Goal: Task Accomplishment & Management: Manage account settings

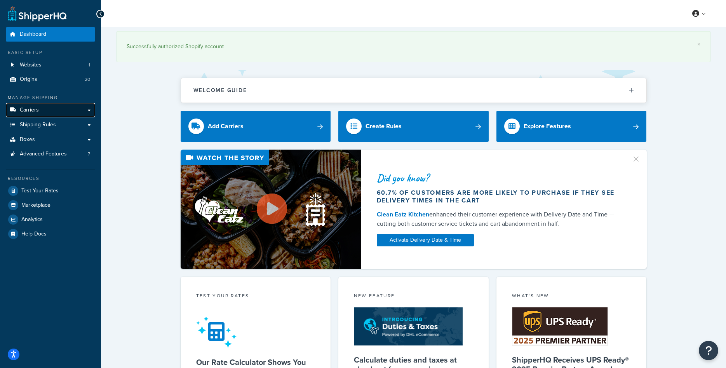
click at [61, 112] on link "Carriers" at bounding box center [50, 110] width 89 height 14
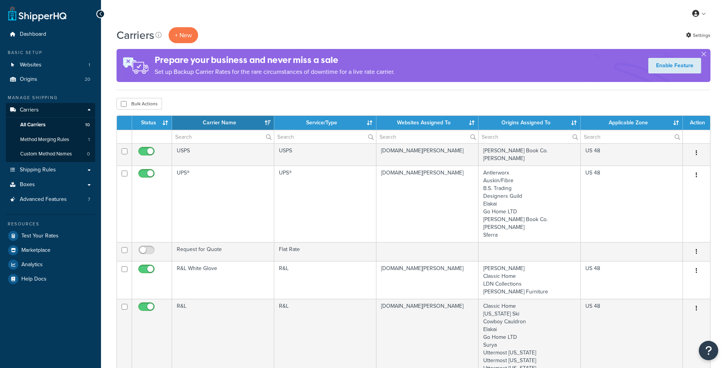
select select "15"
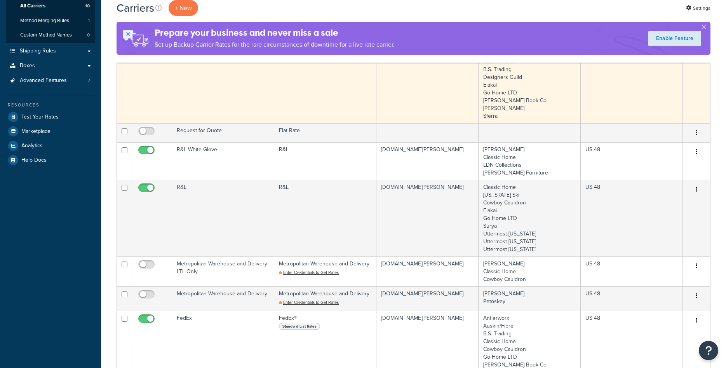
scroll to position [198, 0]
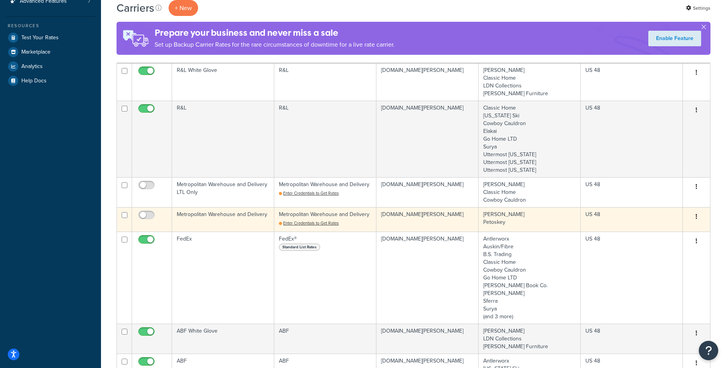
click at [207, 224] on td "Metropolitan Warehouse and Delivery" at bounding box center [223, 219] width 102 height 24
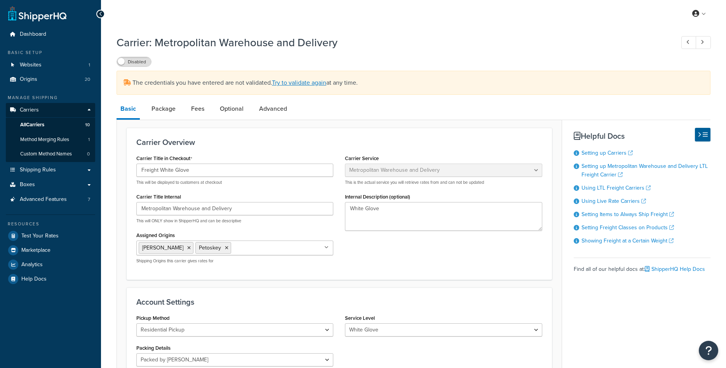
select select "metropolitanFreight"
select select "rp"
click at [299, 82] on link "Try to validate again" at bounding box center [299, 82] width 54 height 9
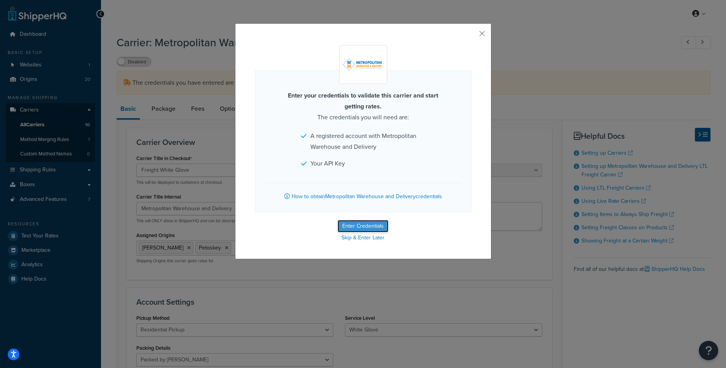
click at [354, 224] on button "Enter Credentials" at bounding box center [363, 226] width 51 height 12
select select "rp"
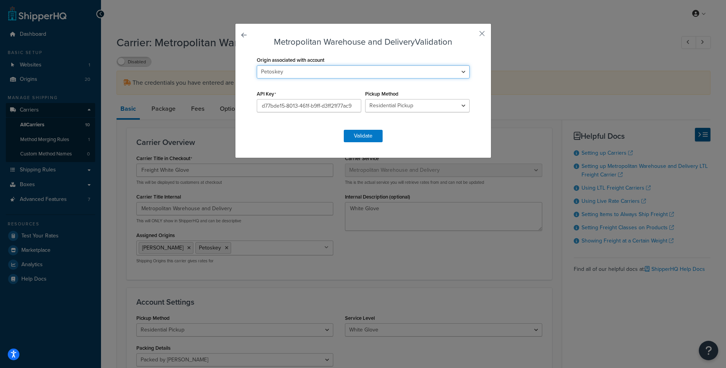
click at [257, 65] on select "Antlerworx Auskin/Fibre B.S. Trading Bernhardt Classic Home Colorado Ski Cowboy…" at bounding box center [363, 71] width 213 height 13
click at [348, 72] on select "Antlerworx Auskin/Fibre B.S. Trading Bernhardt Classic Home Colorado Ski Cowboy…" at bounding box center [363, 71] width 213 height 13
click at [365, 99] on select "Business Pickup Vendor Pickup Residential Pickup Drop-off at Metro Origin Termi…" at bounding box center [417, 105] width 105 height 13
click at [391, 102] on select "Business Pickup Vendor Pickup Residential Pickup Drop-off at Metro Origin Termi…" at bounding box center [417, 105] width 105 height 13
click at [359, 135] on button "Validate" at bounding box center [363, 136] width 39 height 12
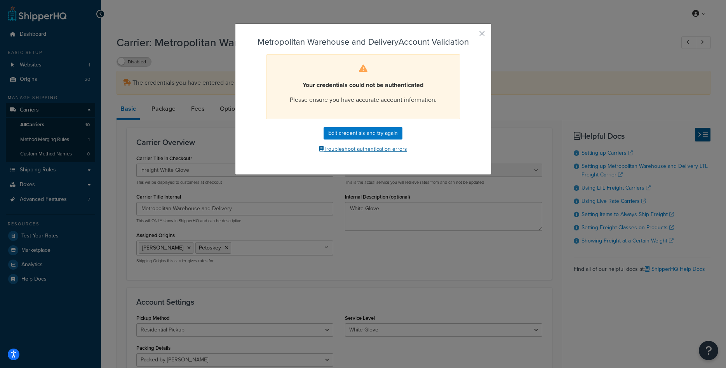
click at [369, 152] on button "Troubleshoot authentication errors" at bounding box center [363, 149] width 217 height 12
click at [364, 134] on button "Edit credentials and try again" at bounding box center [363, 133] width 79 height 12
select select "rp"
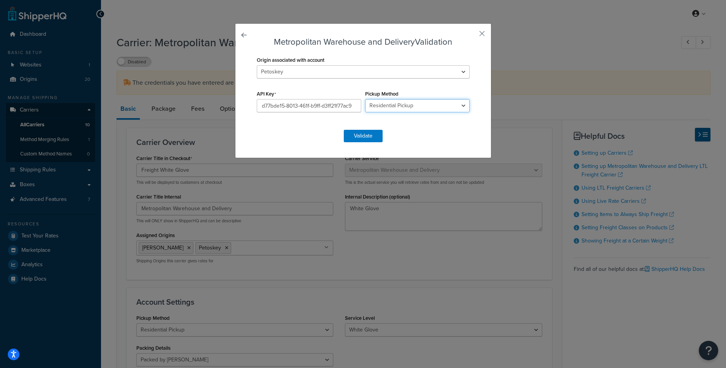
click at [365, 99] on select "Business Pickup Vendor Pickup Residential Pickup Drop-off at Metro Origin Termi…" at bounding box center [417, 105] width 105 height 13
click at [257, 65] on select "Antlerworx Auskin/Fibre B.S. Trading Bernhardt Classic Home Colorado Ski Cowboy…" at bounding box center [363, 71] width 213 height 13
select select "169450"
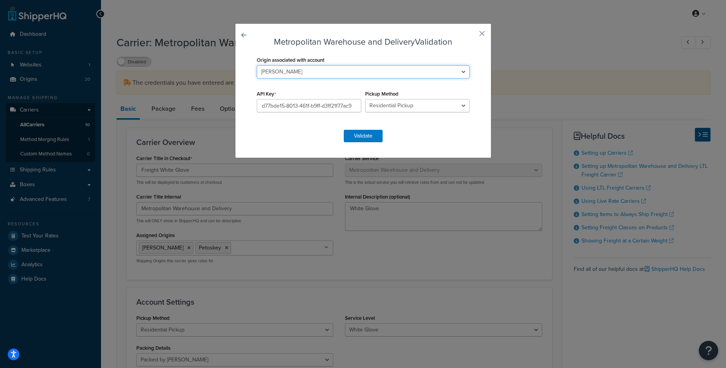
click option "[PERSON_NAME]" at bounding box center [0, 0] width 0 height 0
click at [359, 136] on button "Validate" at bounding box center [363, 136] width 39 height 12
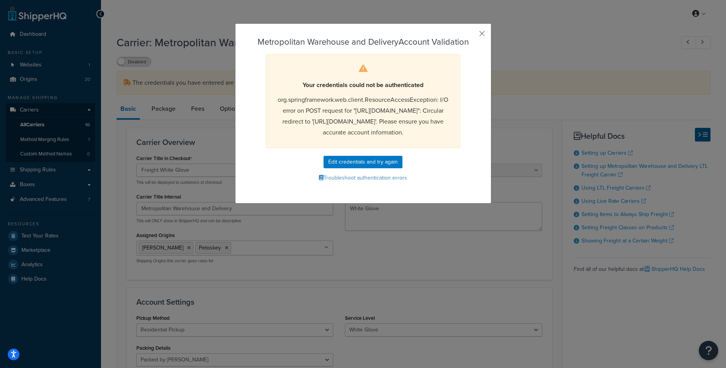
click at [472, 35] on button "button" at bounding box center [471, 36] width 2 height 2
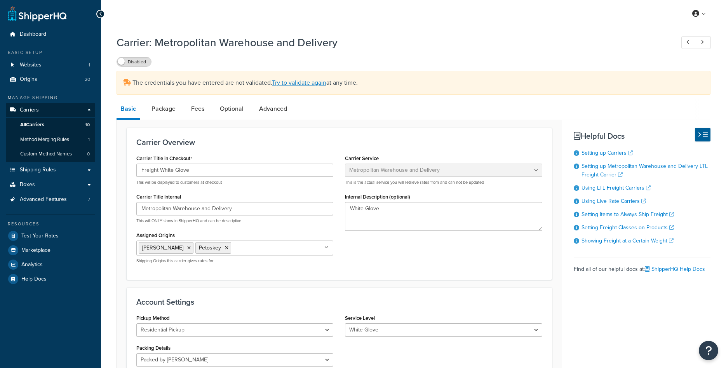
select select "metropolitanFreight"
select select "rp"
click at [314, 85] on link "Try to validate again" at bounding box center [299, 82] width 54 height 9
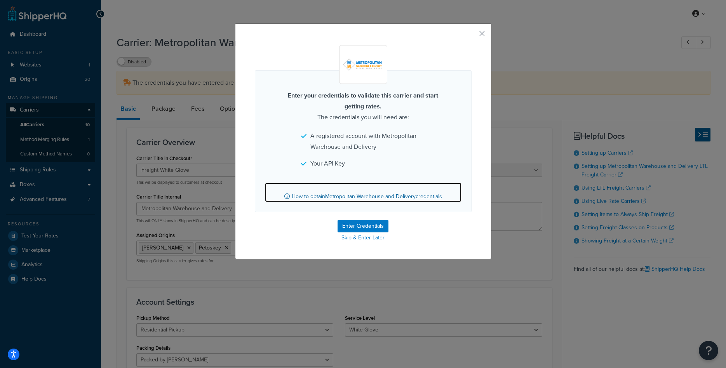
click at [360, 197] on link "How to obtain Metropolitan Warehouse and Delivery credentials" at bounding box center [363, 192] width 197 height 19
click at [472, 35] on button "button" at bounding box center [471, 36] width 2 height 2
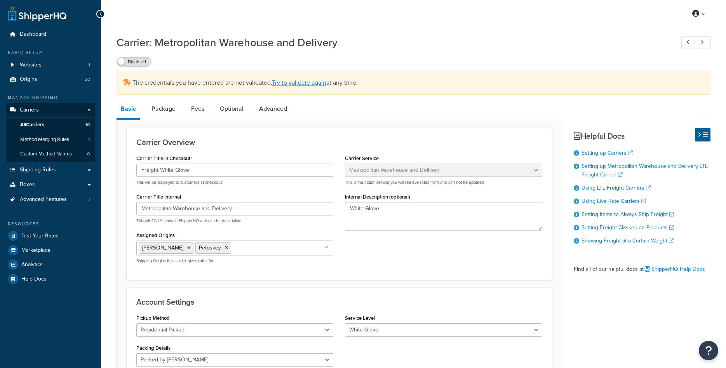
select select "metropolitanFreight"
select select "rp"
click at [34, 125] on span "All Carriers" at bounding box center [32, 125] width 24 height 7
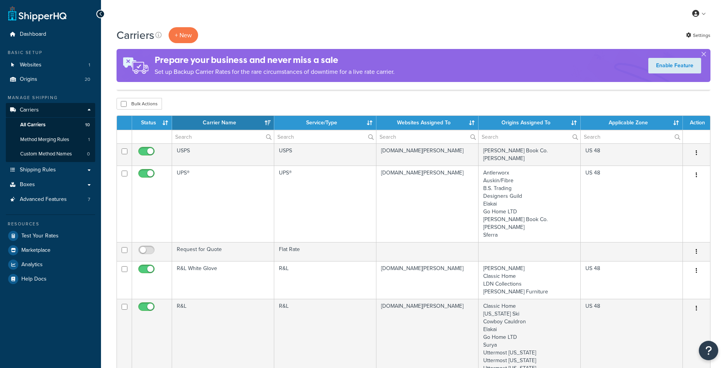
select select "15"
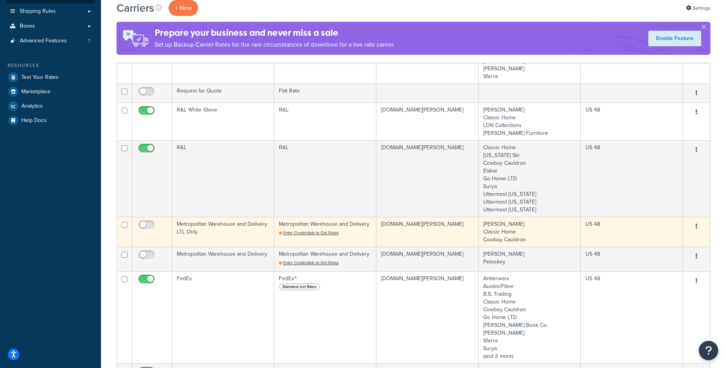
click at [226, 228] on td "Metropolitan Warehouse and Delivery LTL Only" at bounding box center [223, 232] width 102 height 30
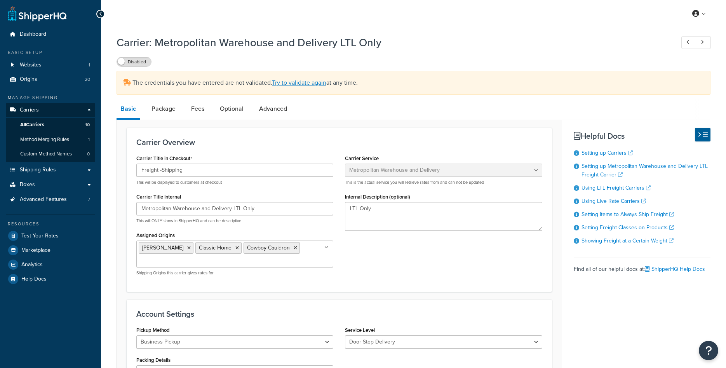
select select "metropolitanFreight"
select select "ds"
click at [298, 84] on link "Try to validate again" at bounding box center [299, 82] width 54 height 9
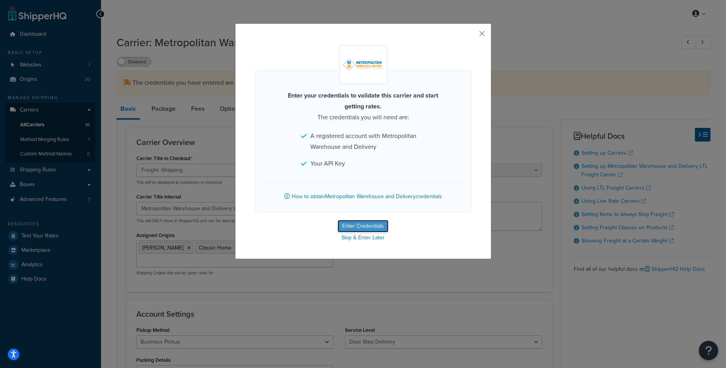
click at [358, 222] on button "Enter Credentials" at bounding box center [363, 226] width 51 height 12
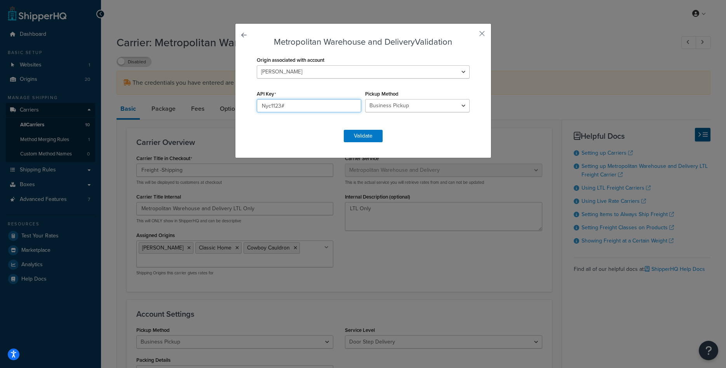
click at [306, 108] on input "Nyc1123#" at bounding box center [309, 105] width 105 height 13
paste input "d77bde15-8013-461f-b9ff-d3ff21f77ac9"
type input "d77bde15-8013-461f-b9ff-d3ff21f77ac9"
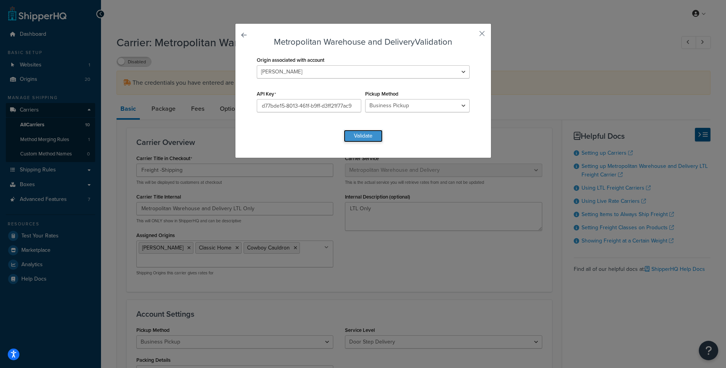
click at [356, 135] on button "Validate" at bounding box center [363, 136] width 39 height 12
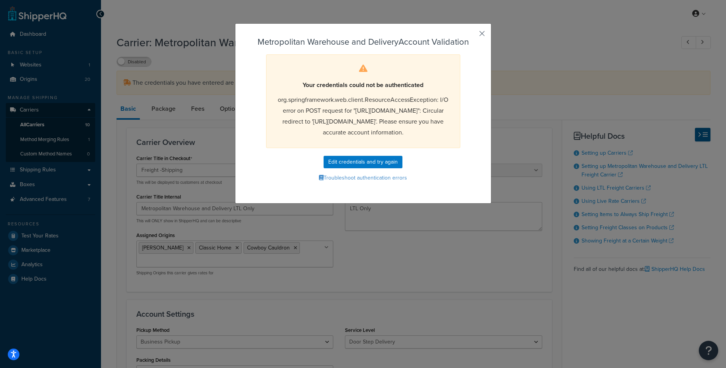
click at [472, 35] on button "button" at bounding box center [471, 36] width 2 height 2
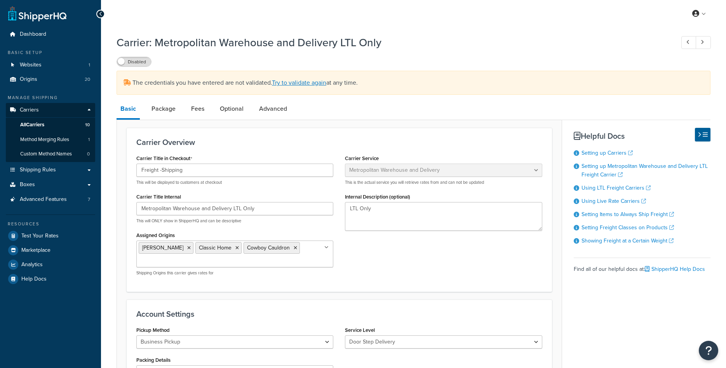
select select "metropolitanFreight"
select select "ds"
click at [45, 200] on span "Advanced Features" at bounding box center [43, 199] width 47 height 7
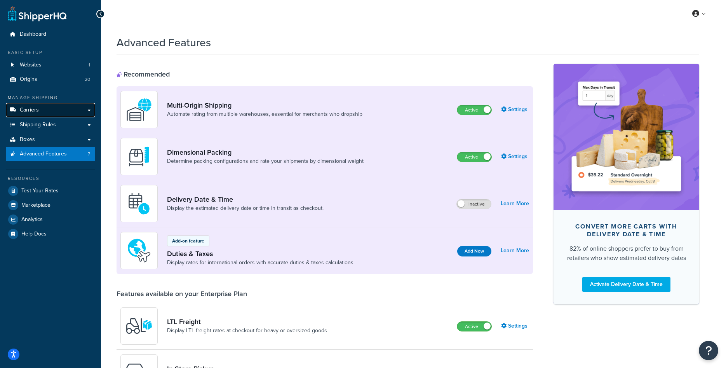
click at [41, 108] on link "Carriers" at bounding box center [50, 110] width 89 height 14
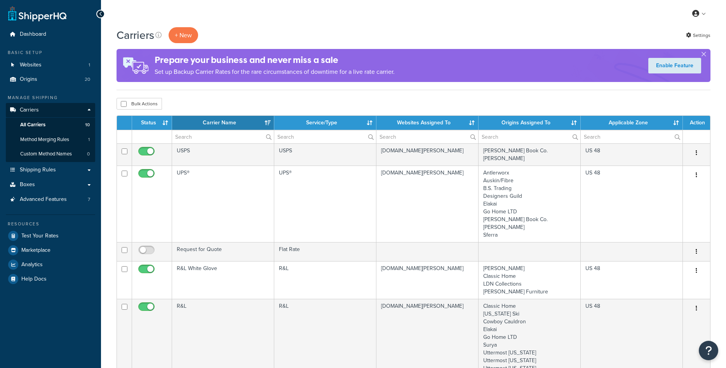
select select "15"
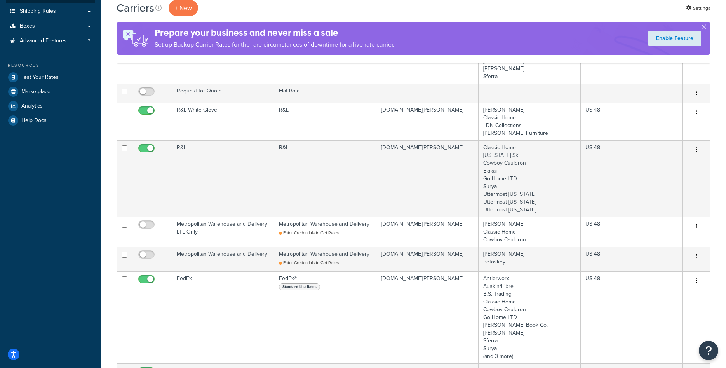
scroll to position [159, 0]
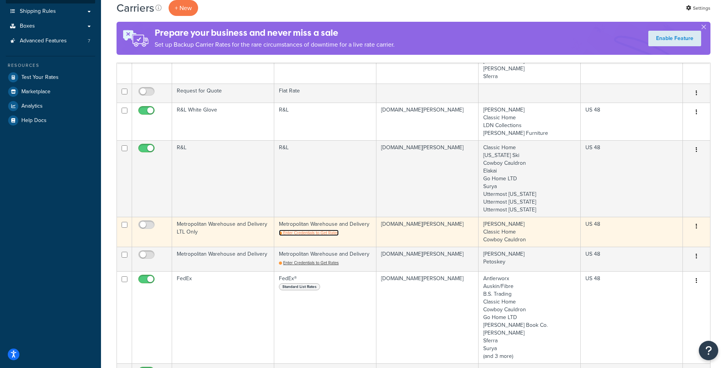
click at [310, 235] on span "Enter Credentials to Get Rates" at bounding box center [311, 233] width 56 height 6
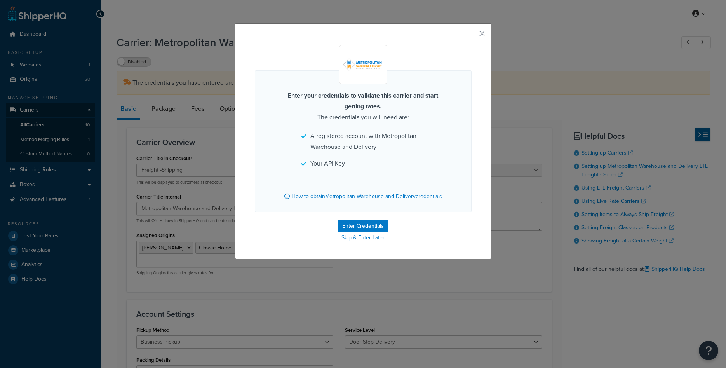
select select "metropolitanFreight"
select select "ds"
click at [472, 37] on button "button" at bounding box center [471, 36] width 2 height 2
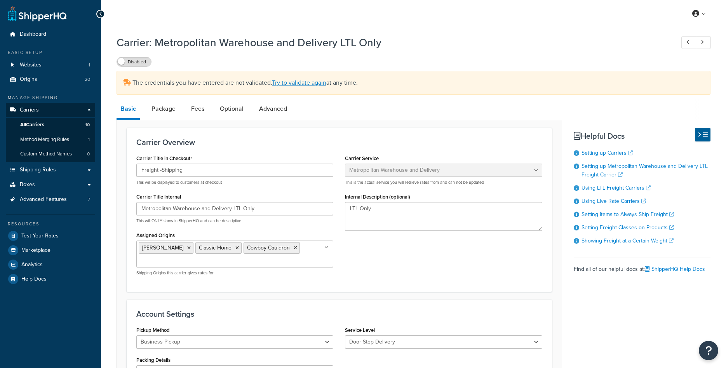
select select "metropolitanFreight"
select select "ds"
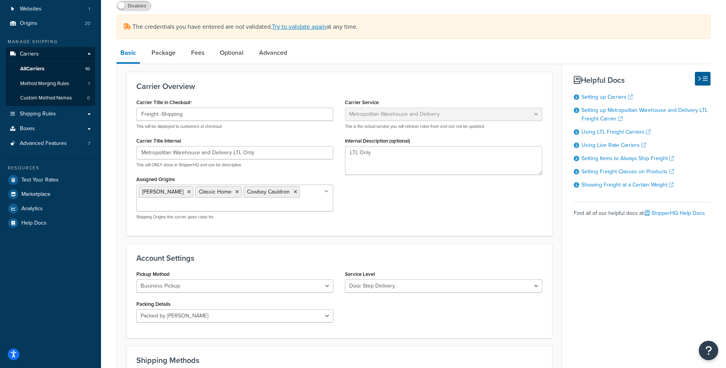
scroll to position [79, 0]
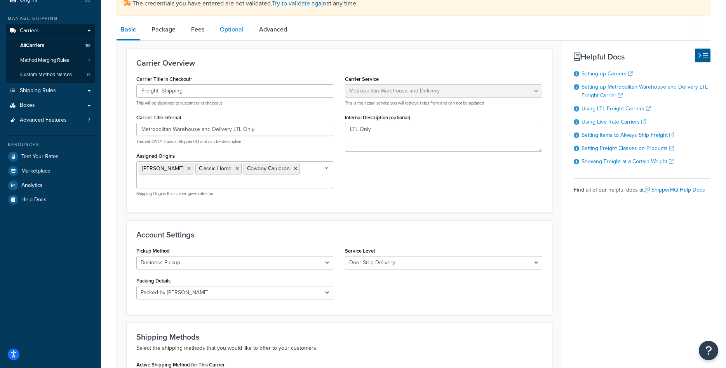
click at [244, 34] on link "Optional" at bounding box center [231, 29] width 31 height 19
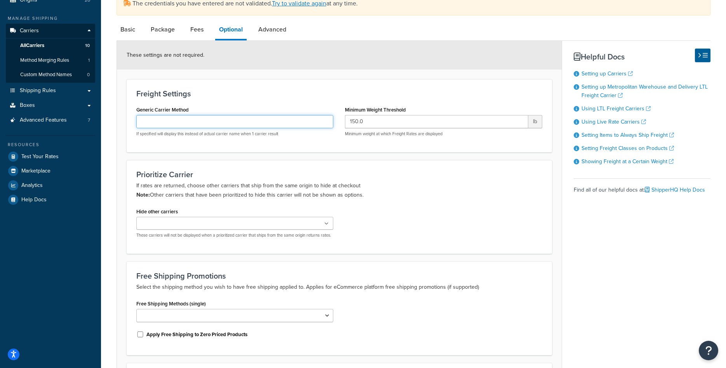
click at [244, 118] on input "Generic Carrier Method" at bounding box center [234, 121] width 197 height 13
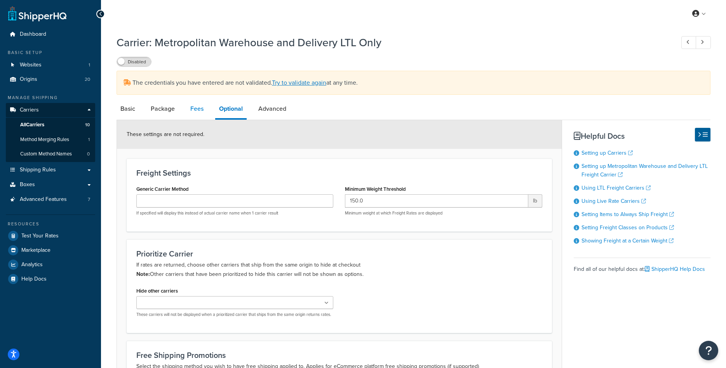
click at [202, 109] on link "Fees" at bounding box center [196, 108] width 21 height 19
select select "item"
select select "AFTER"
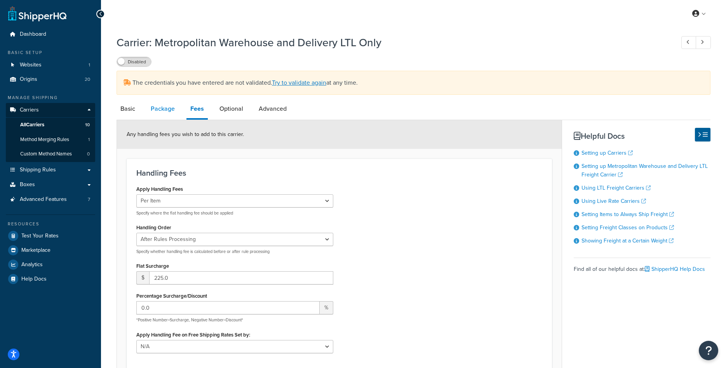
click at [171, 105] on link "Package" at bounding box center [163, 108] width 32 height 19
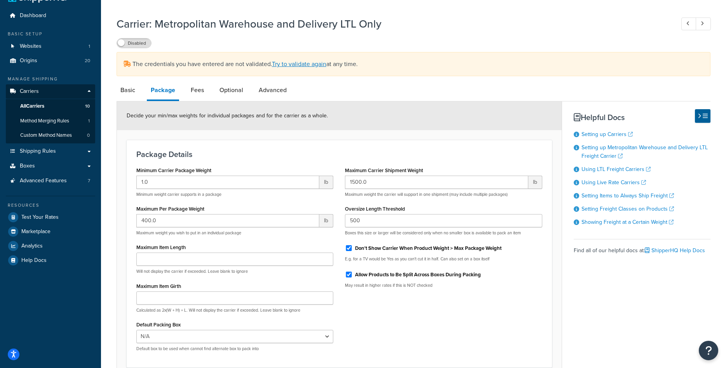
scroll to position [40, 0]
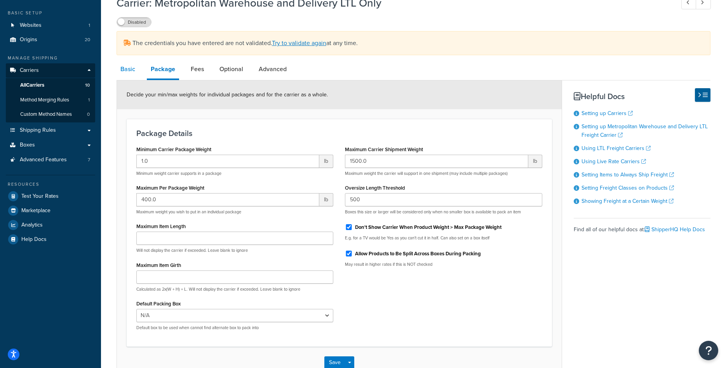
click at [125, 71] on link "Basic" at bounding box center [128, 69] width 23 height 19
select select "metropolitanFreight"
select select "ds"
